Goal: Find specific page/section: Find specific page/section

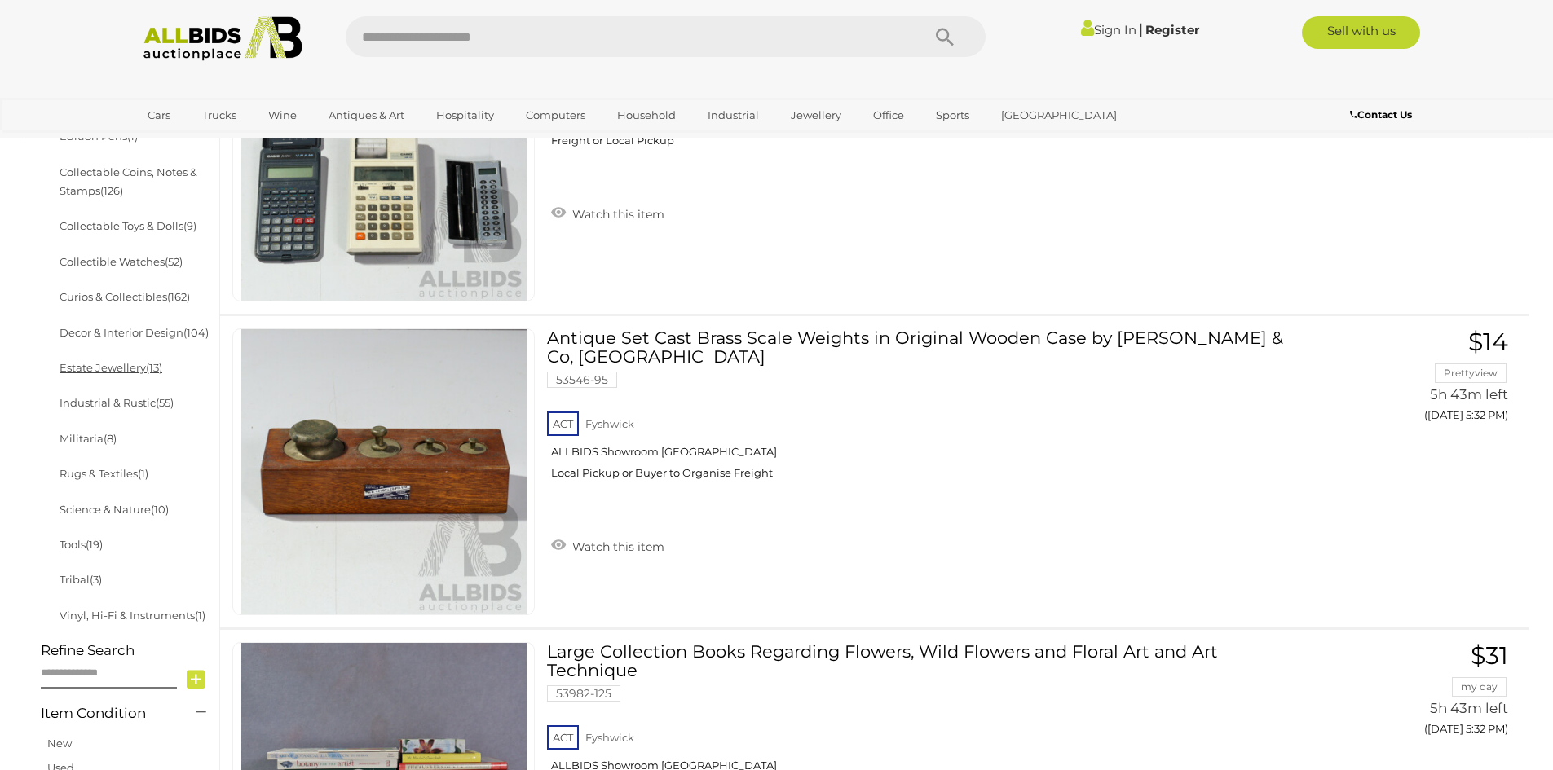
scroll to position [815, 0]
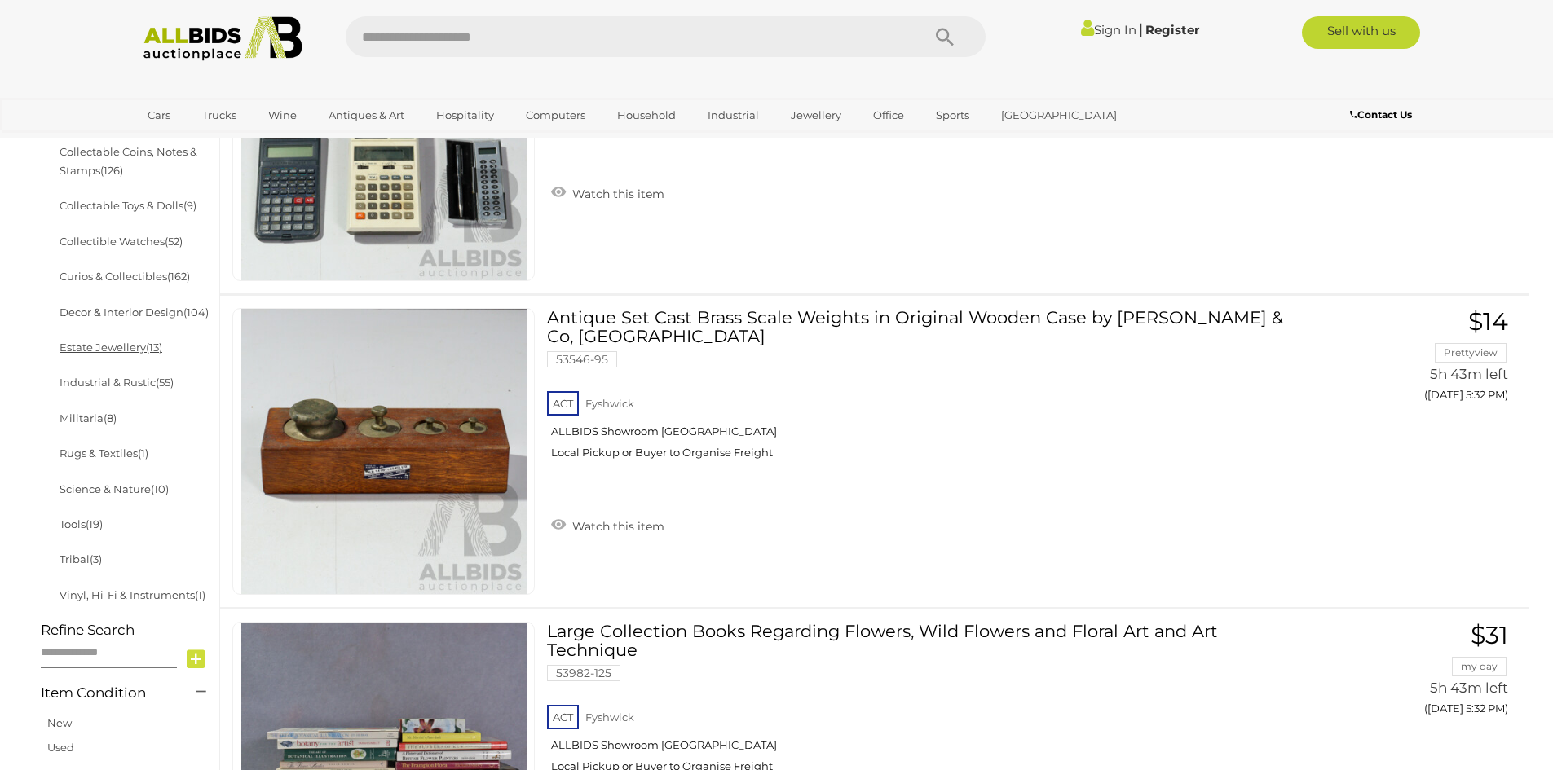
click at [107, 341] on link "Estate Jewellery (13)" at bounding box center [111, 347] width 103 height 13
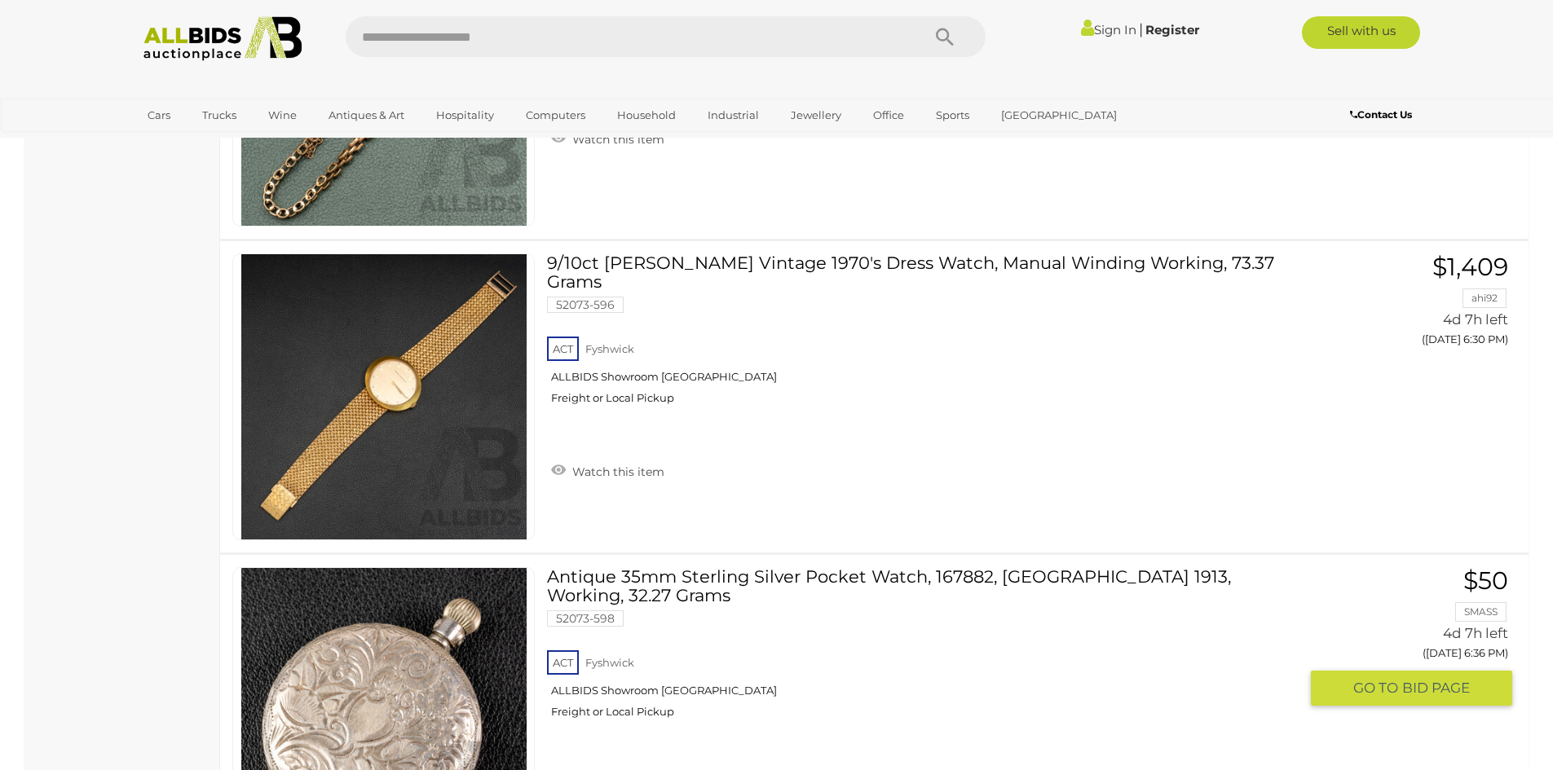
scroll to position [2690, 0]
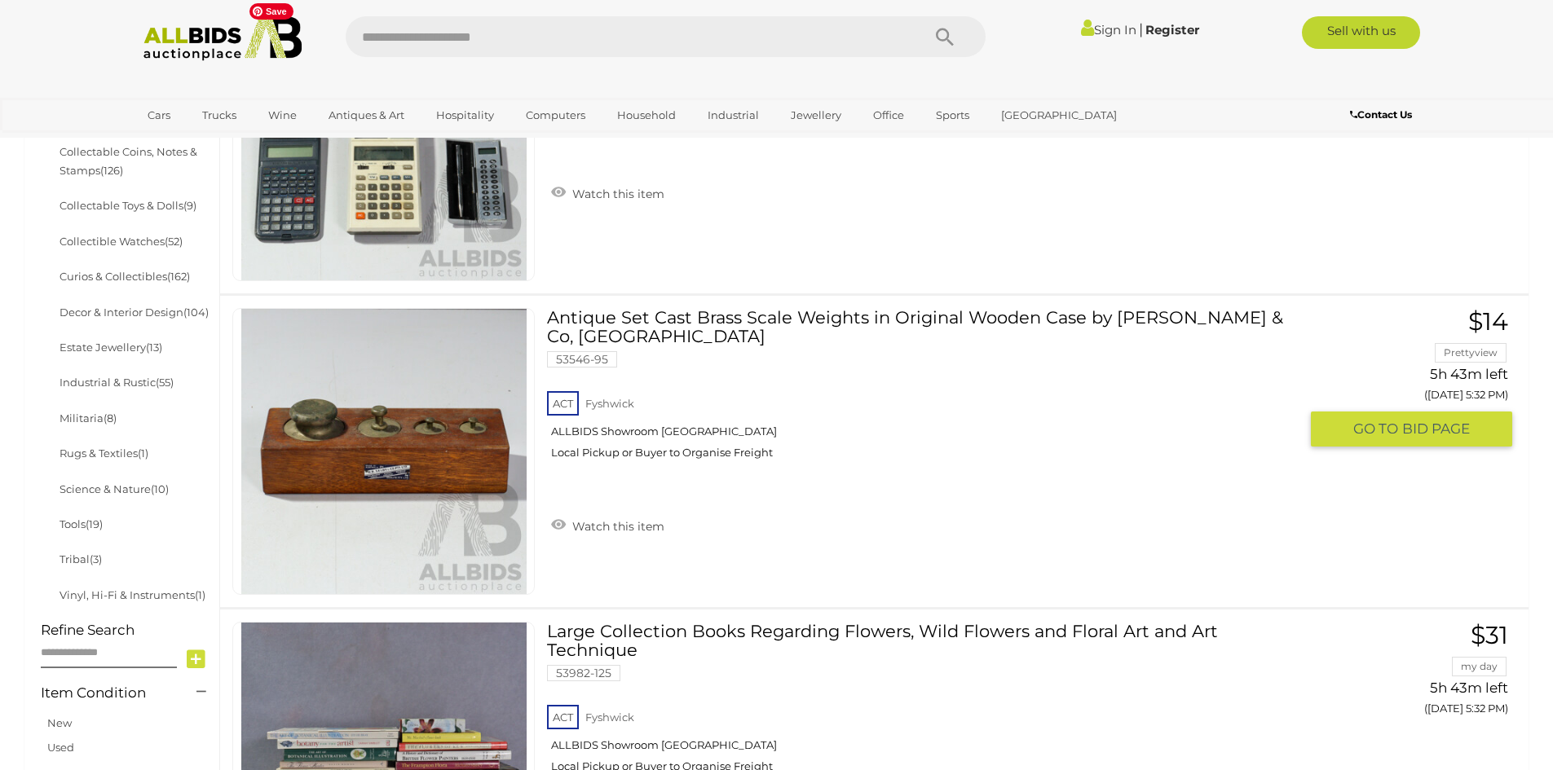
scroll to position [815, 0]
click at [455, 40] on input "text" at bounding box center [625, 36] width 559 height 41
type input "*****"
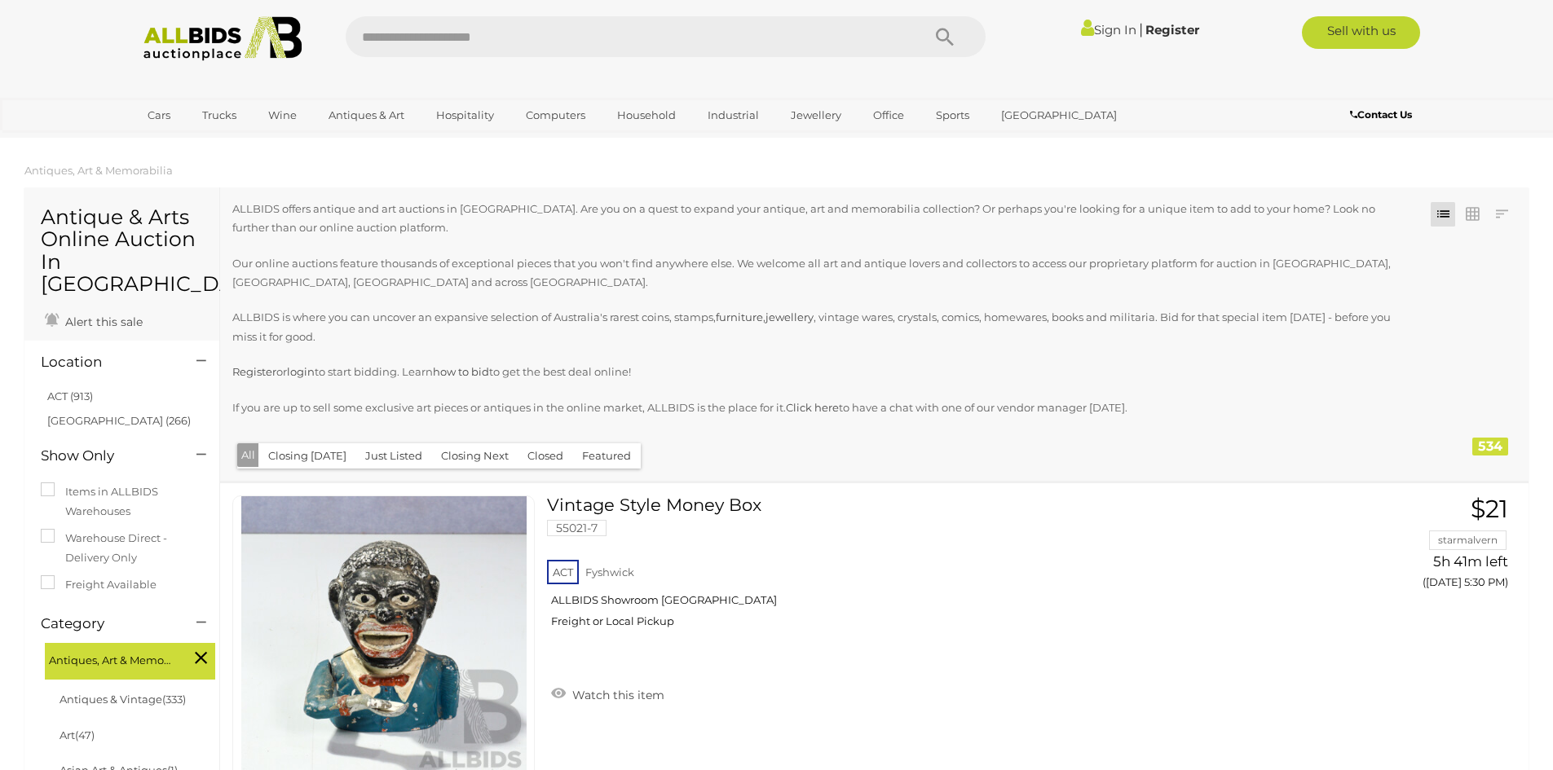
scroll to position [815, 0]
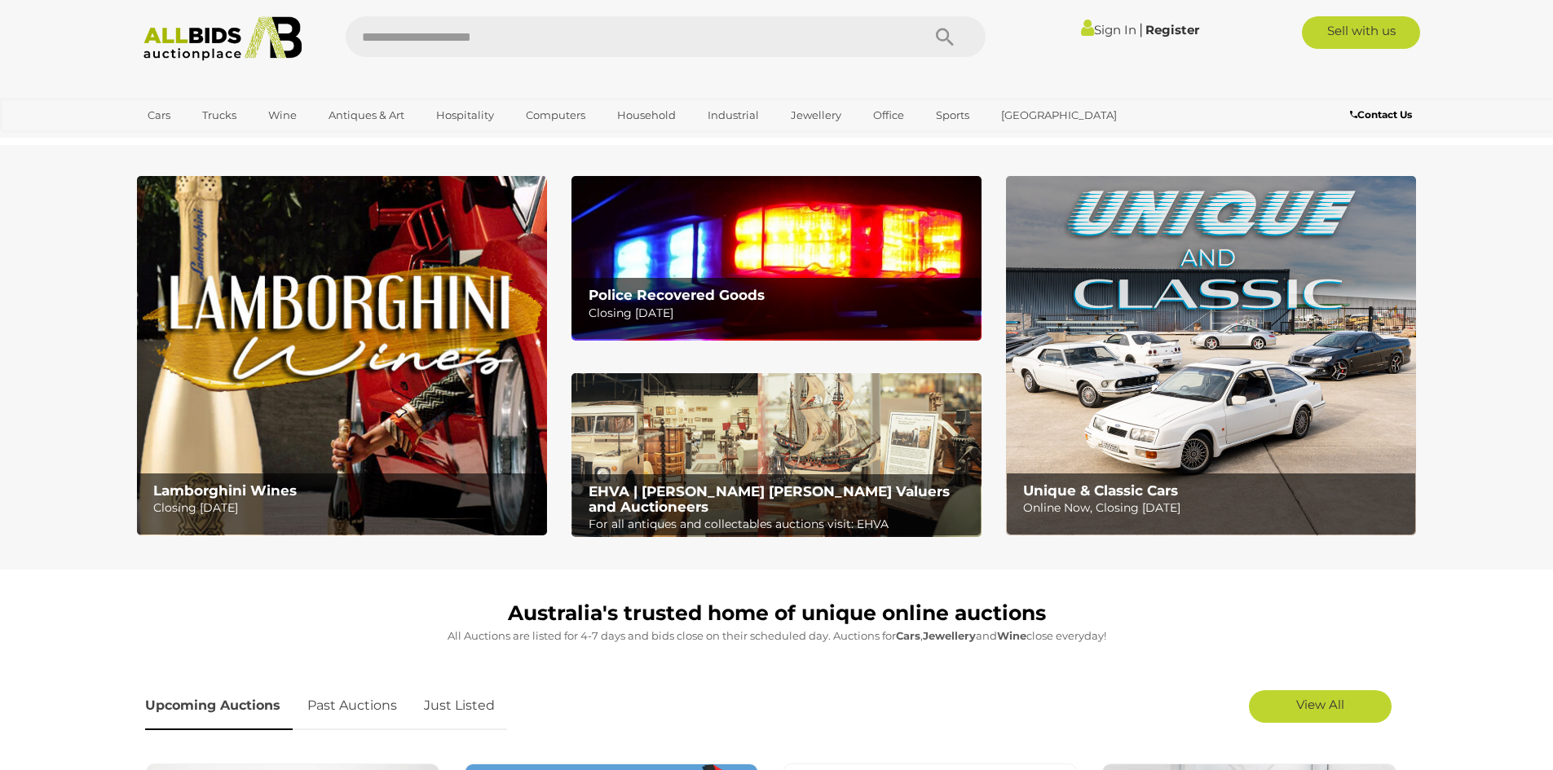
click at [792, 495] on b "EHVA | [PERSON_NAME] [PERSON_NAME] Valuers and Auctioneers" at bounding box center [769, 499] width 361 height 32
